Goal: Information Seeking & Learning: Learn about a topic

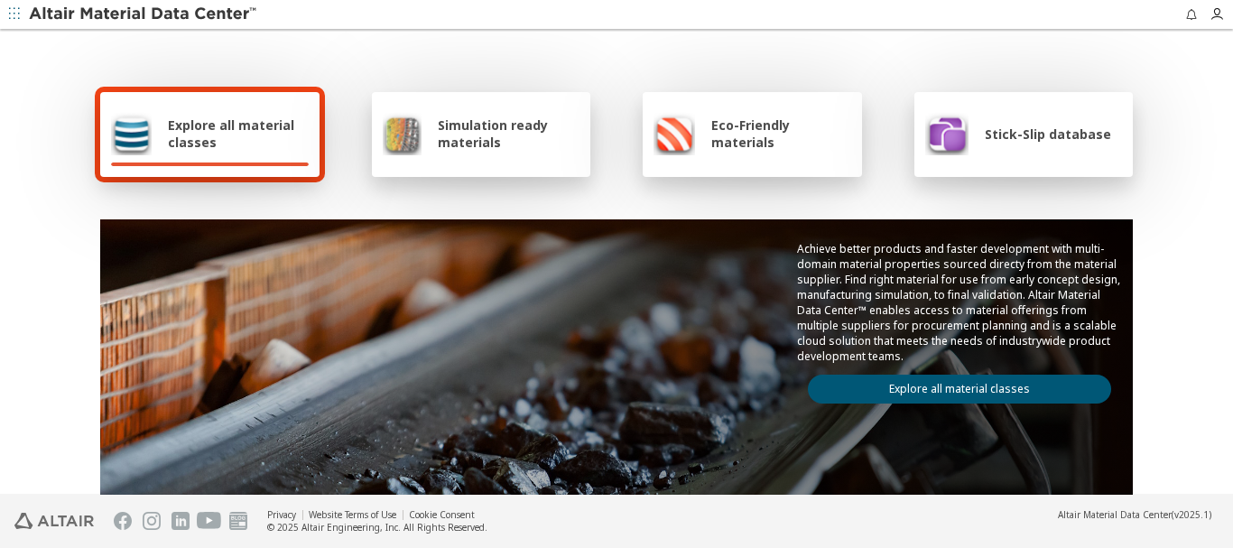
click at [226, 137] on span "Explore all material classes" at bounding box center [238, 133] width 141 height 34
click at [982, 393] on link "Explore all material classes" at bounding box center [959, 389] width 303 height 29
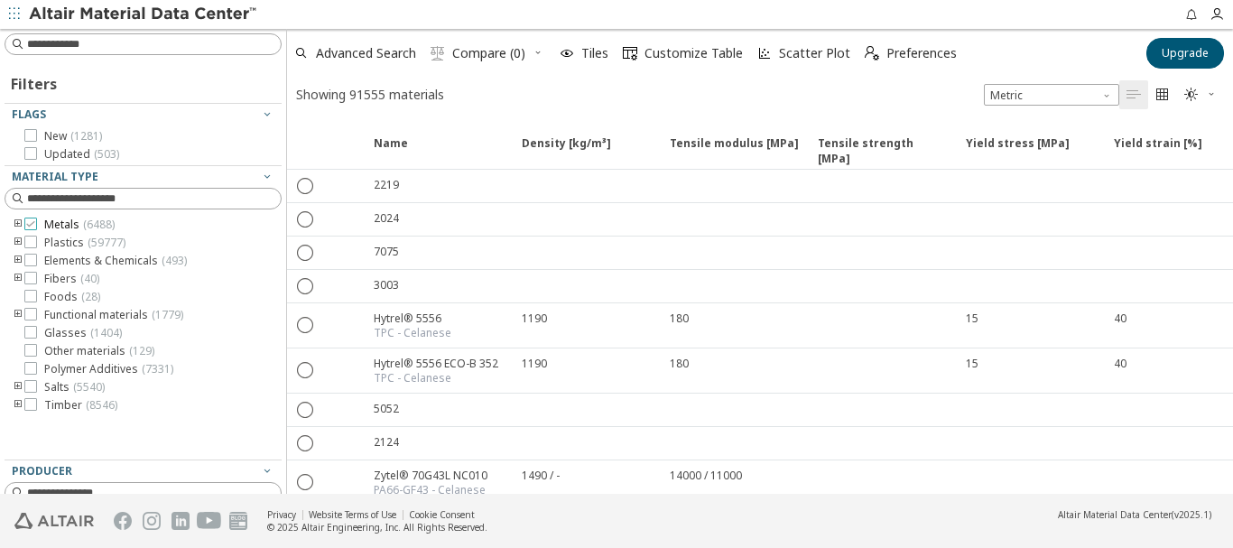
click at [68, 227] on span "Metals ( 6488 )" at bounding box center [79, 225] width 70 height 14
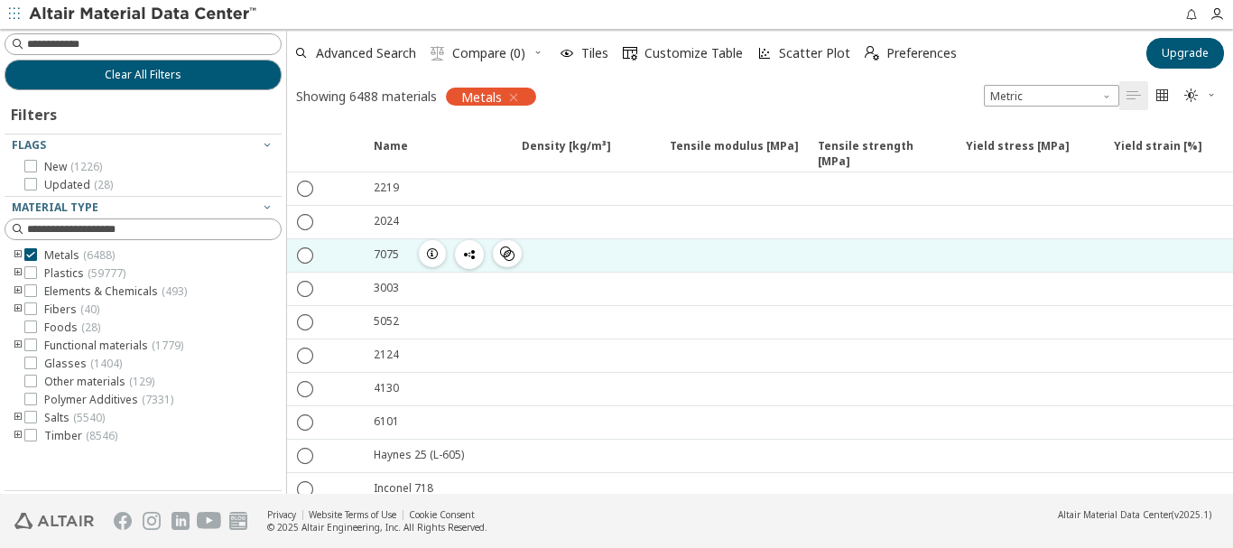
click at [384, 256] on div "7075" at bounding box center [386, 253] width 25 height 15
click at [428, 254] on icon "button" at bounding box center [432, 253] width 14 height 14
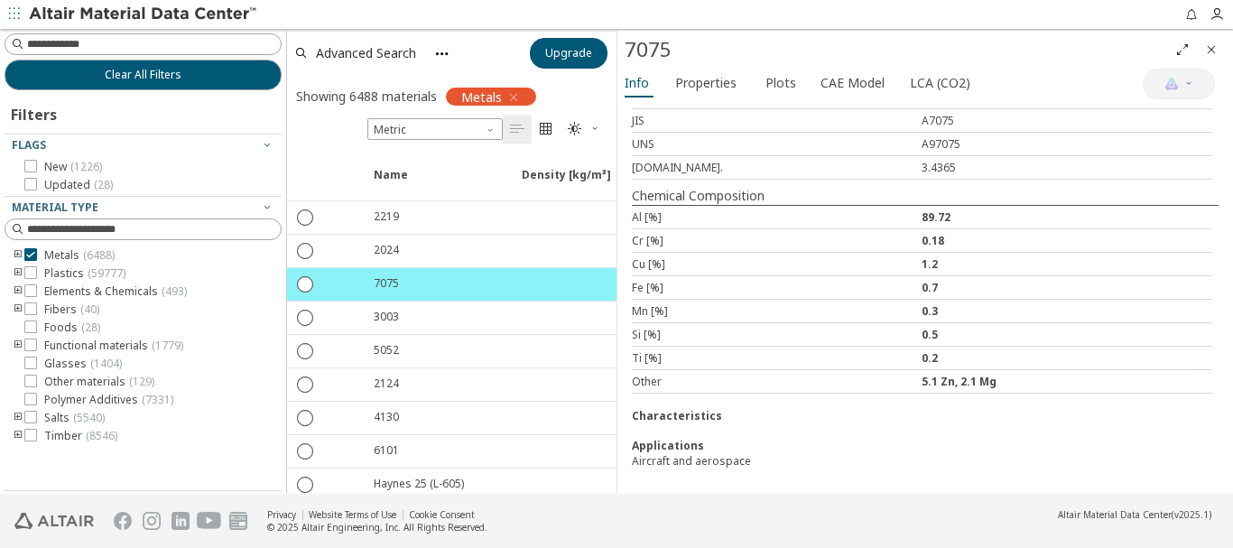
scroll to position [365, 0]
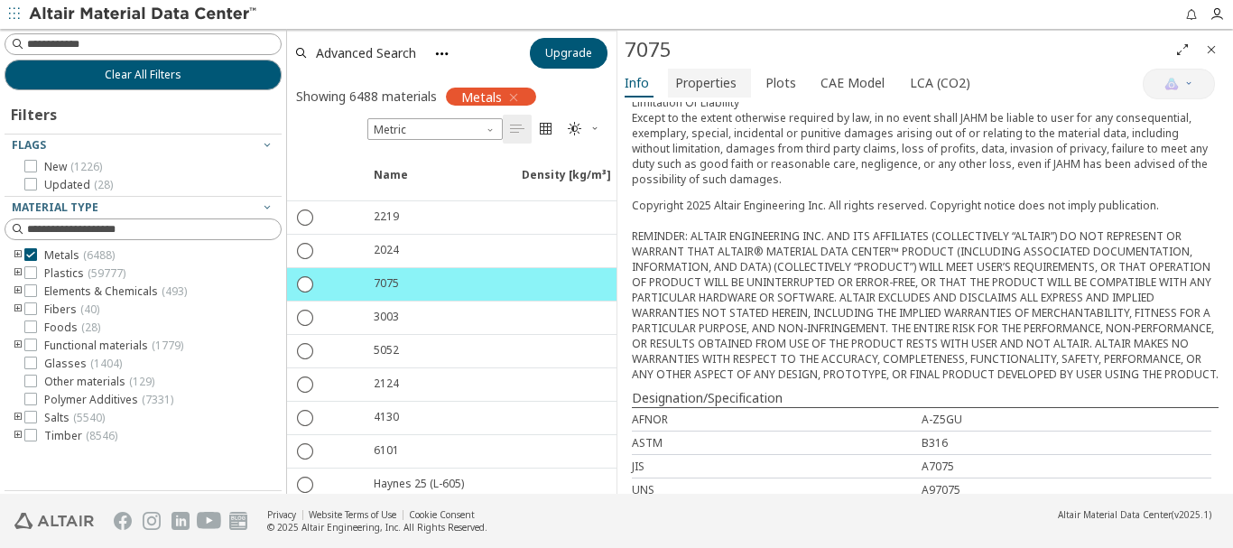
click at [701, 81] on span "Properties" at bounding box center [705, 83] width 61 height 29
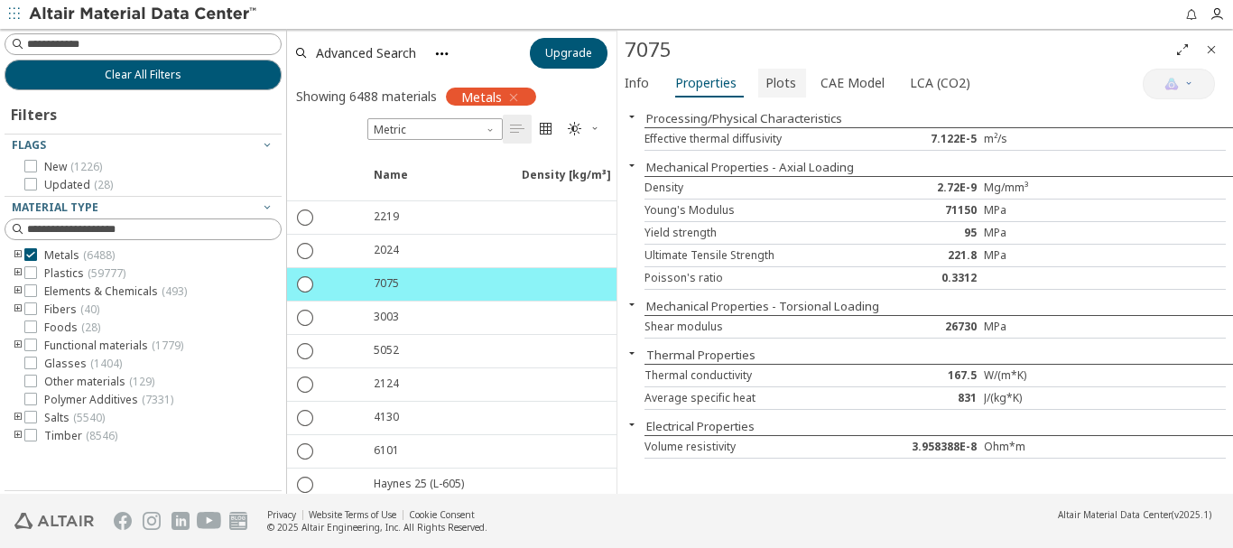
click at [770, 82] on span "Plots" at bounding box center [780, 83] width 31 height 29
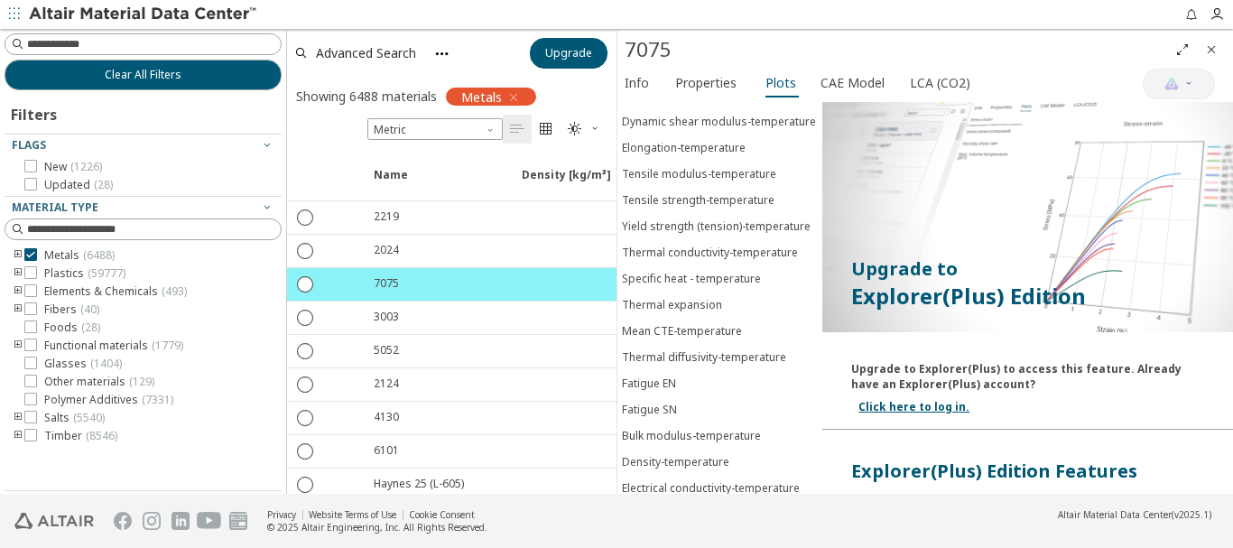
scroll to position [312, 0]
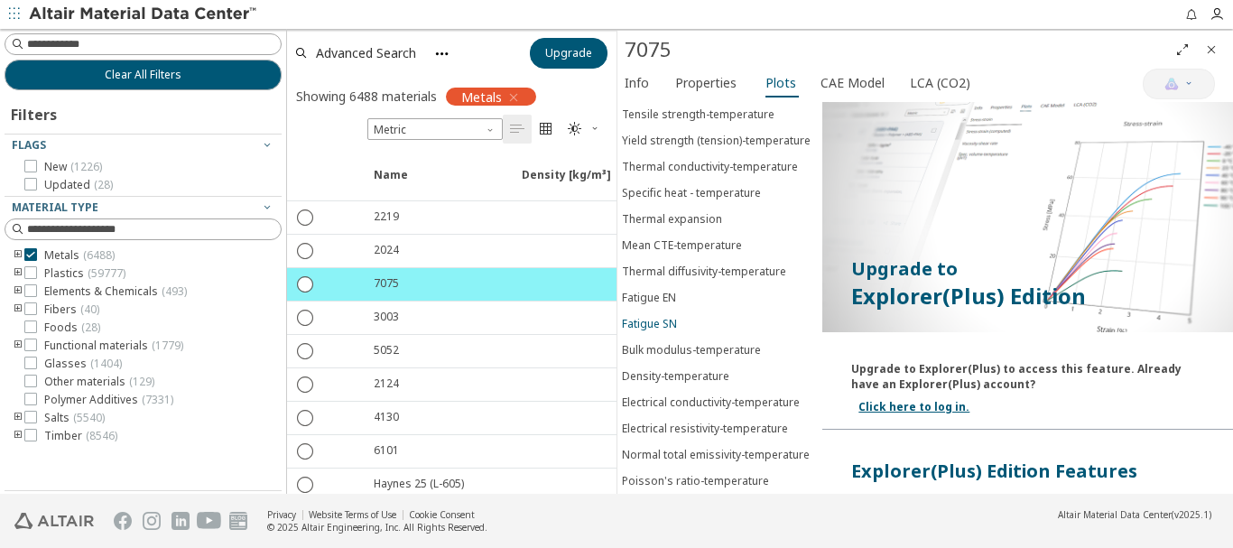
click at [651, 316] on div "Fatigue SN" at bounding box center [649, 323] width 55 height 15
click at [671, 342] on div "Bulk modulus-temperature" at bounding box center [691, 349] width 139 height 15
